Goal: Information Seeking & Learning: Learn about a topic

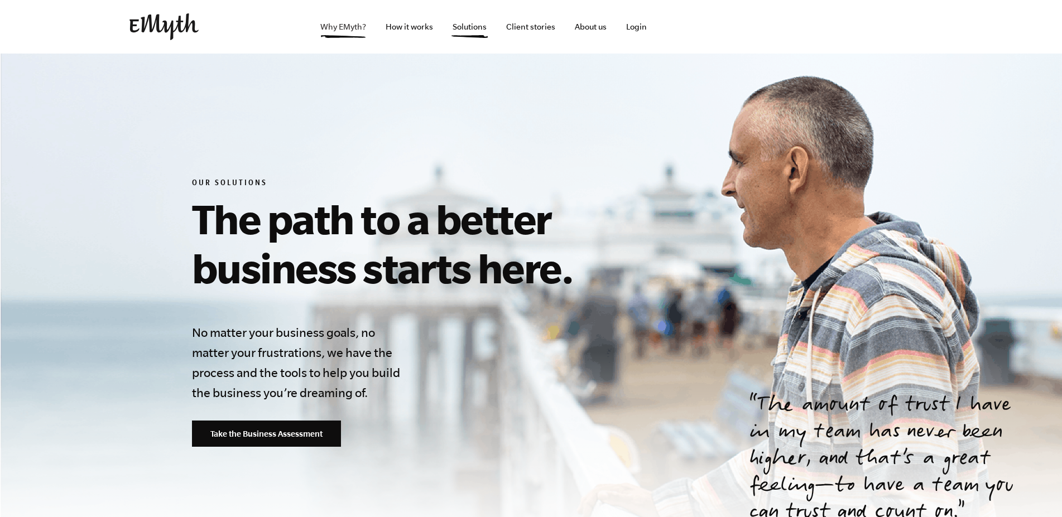
click at [357, 31] on link "Why EMyth?" at bounding box center [343, 27] width 64 height 54
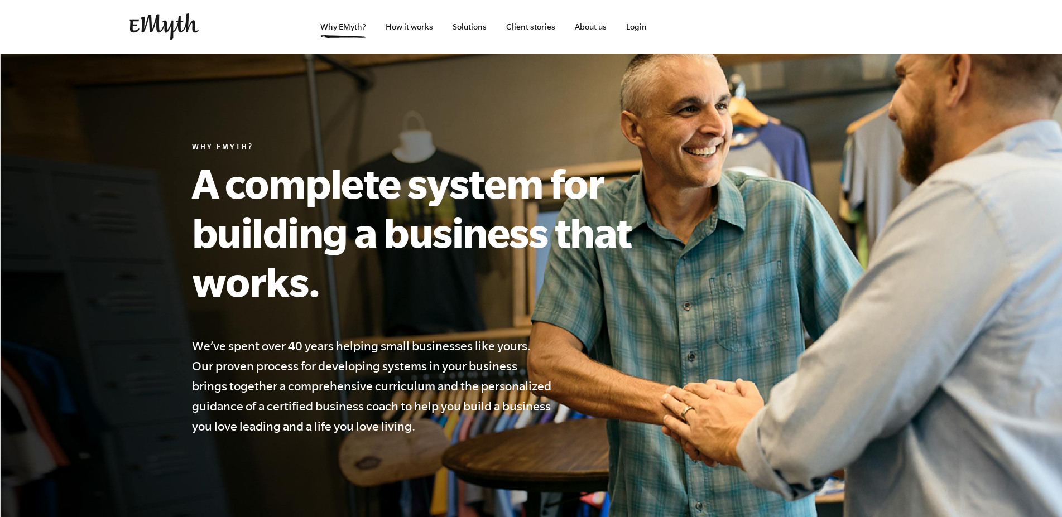
click at [181, 25] on img at bounding box center [163, 26] width 69 height 27
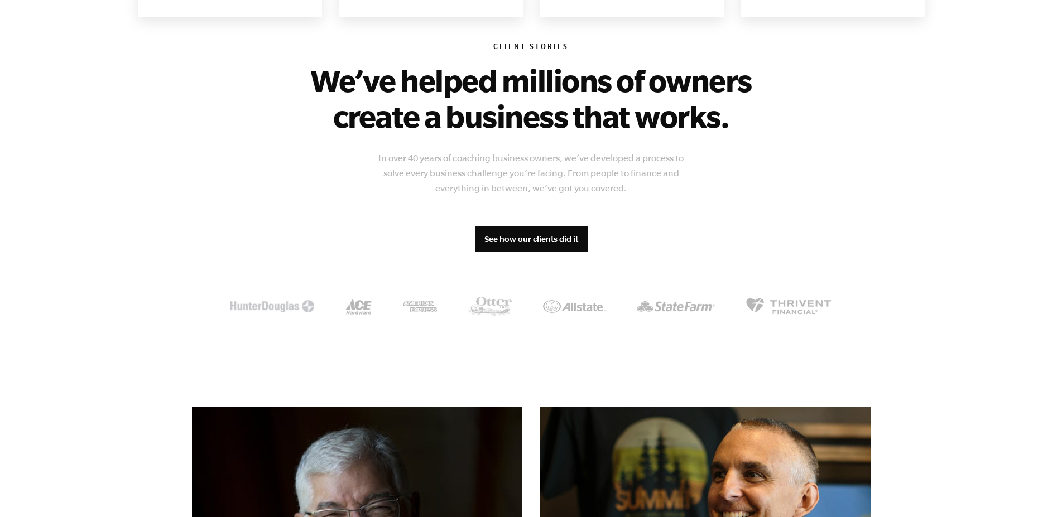
scroll to position [938, 0]
